Goal: Information Seeking & Learning: Learn about a topic

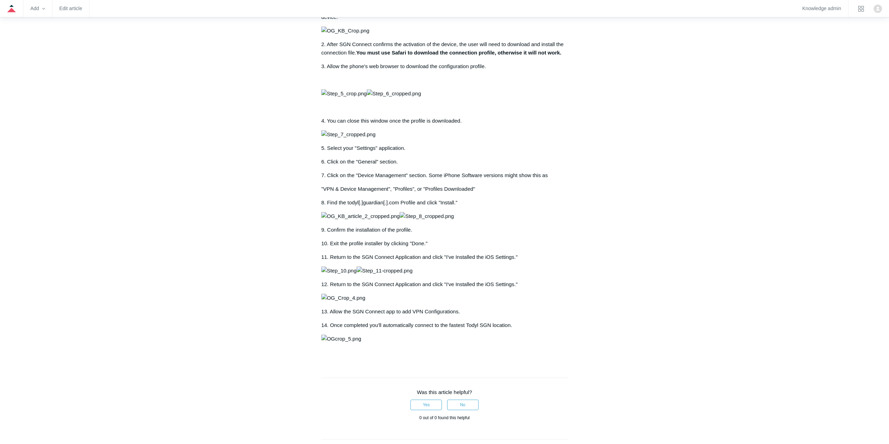
scroll to position [210, 0]
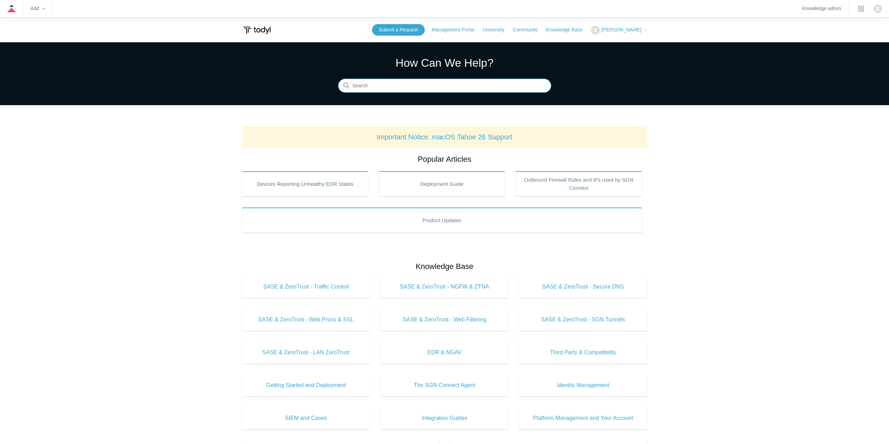
click at [361, 81] on input "Search" at bounding box center [444, 86] width 213 height 14
type input "application blocklist"
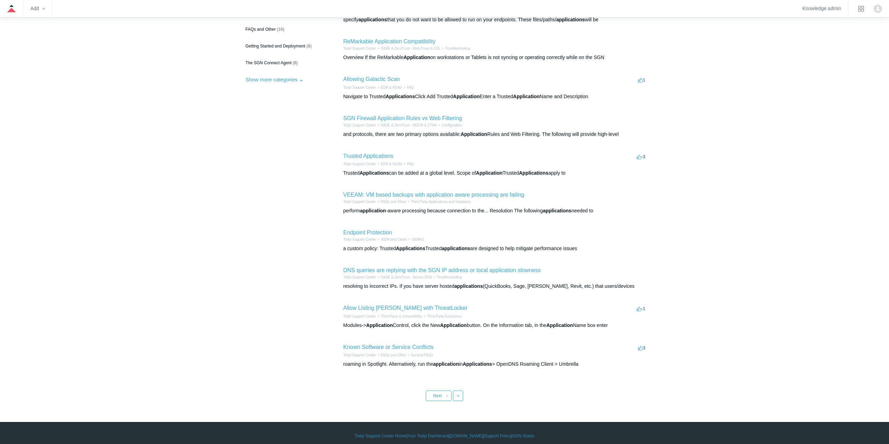
scroll to position [105, 0]
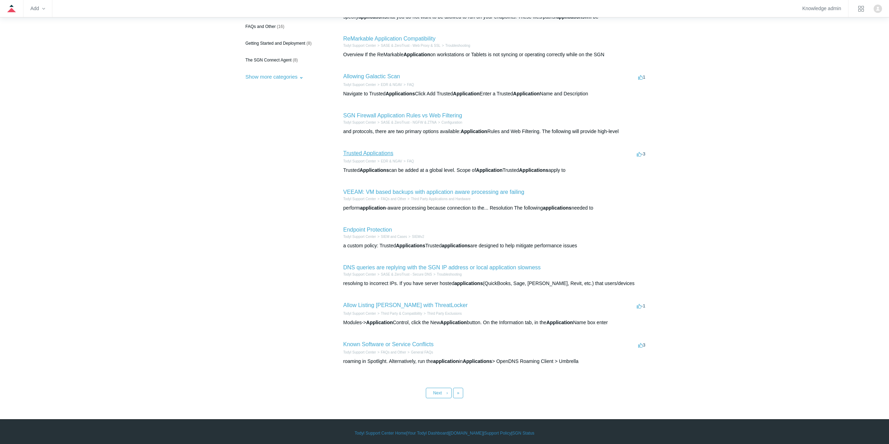
click at [376, 154] on link "Trusted Applications" at bounding box center [368, 153] width 50 height 6
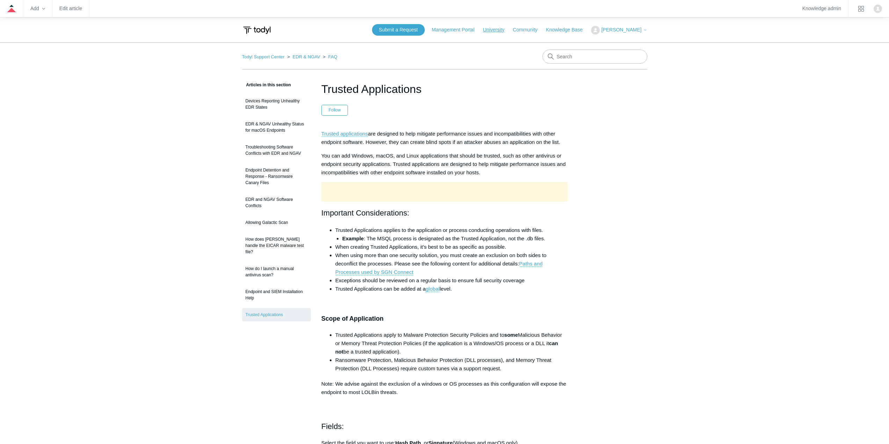
click at [510, 27] on link "University" at bounding box center [497, 29] width 28 height 7
